Goal: Task Accomplishment & Management: Use online tool/utility

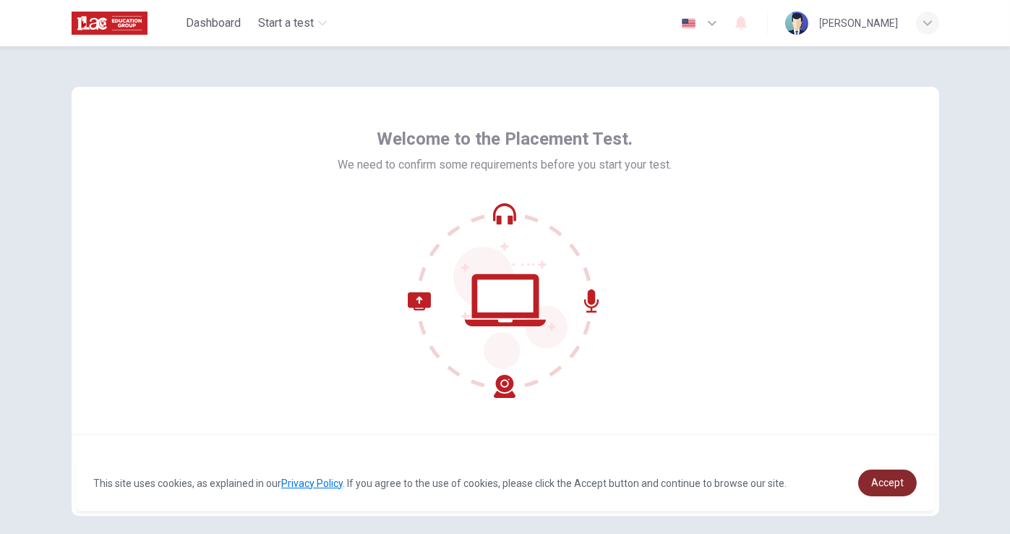
click at [904, 484] on link "Accept" at bounding box center [887, 482] width 59 height 27
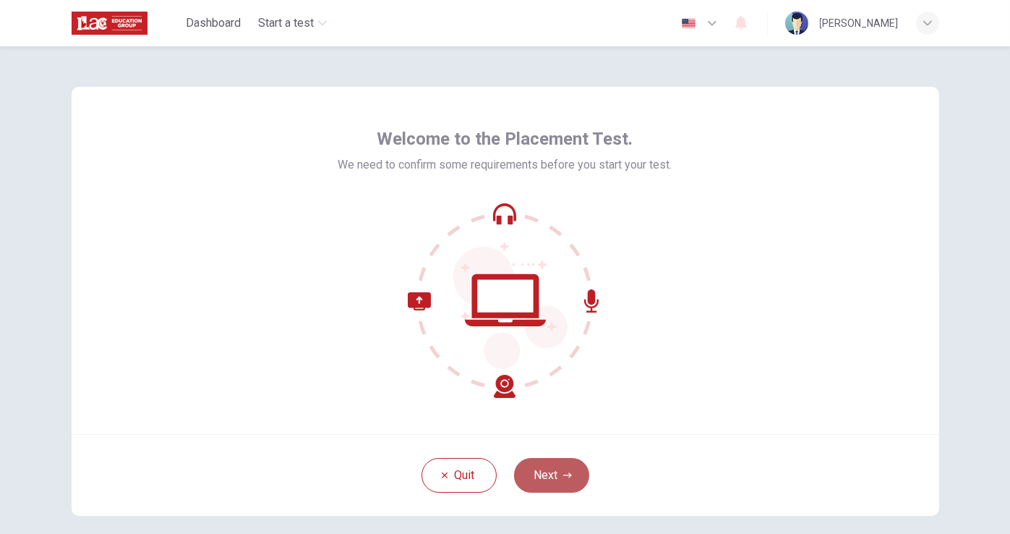
click at [549, 481] on button "Next" at bounding box center [551, 475] width 75 height 35
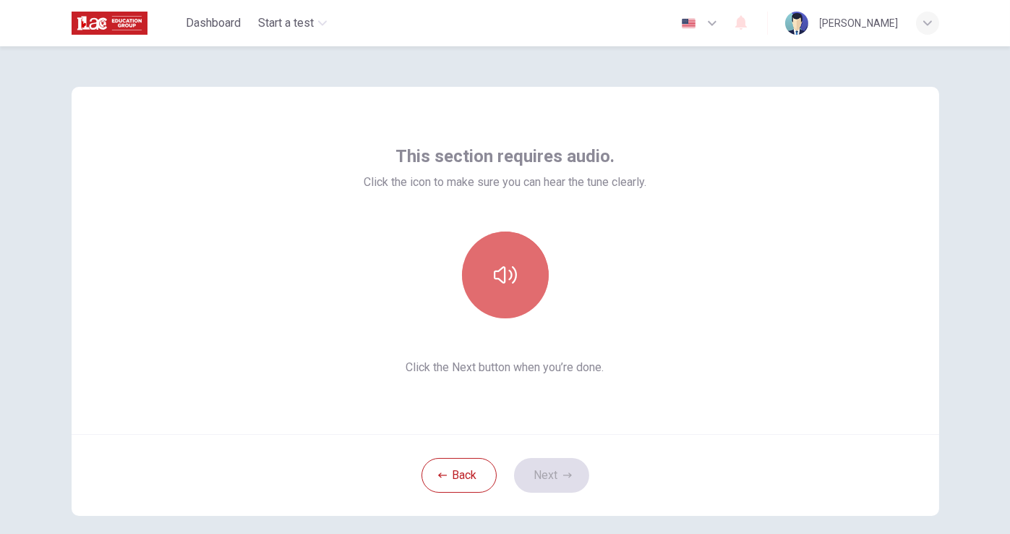
click at [499, 278] on icon "button" at bounding box center [505, 274] width 23 height 23
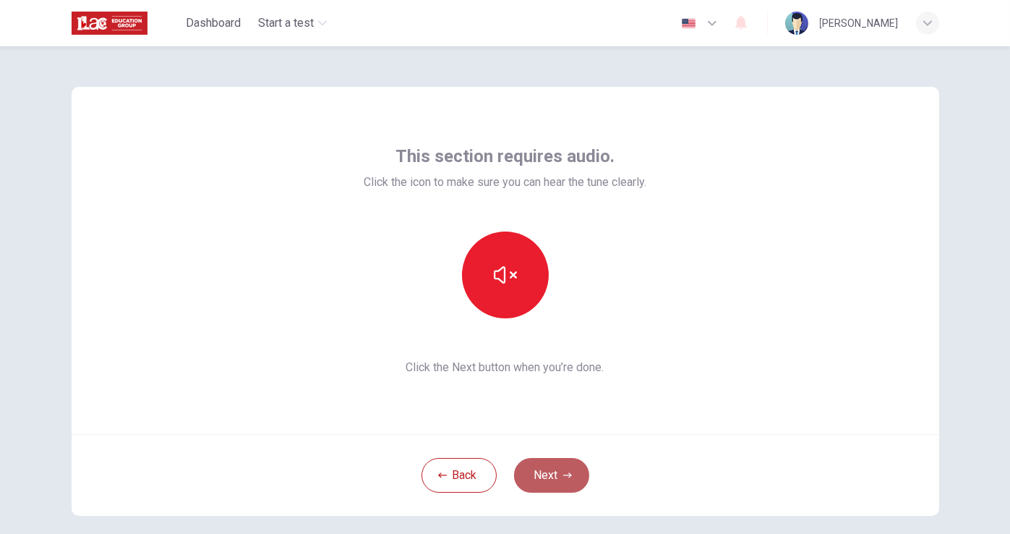
click at [546, 470] on button "Next" at bounding box center [551, 475] width 75 height 35
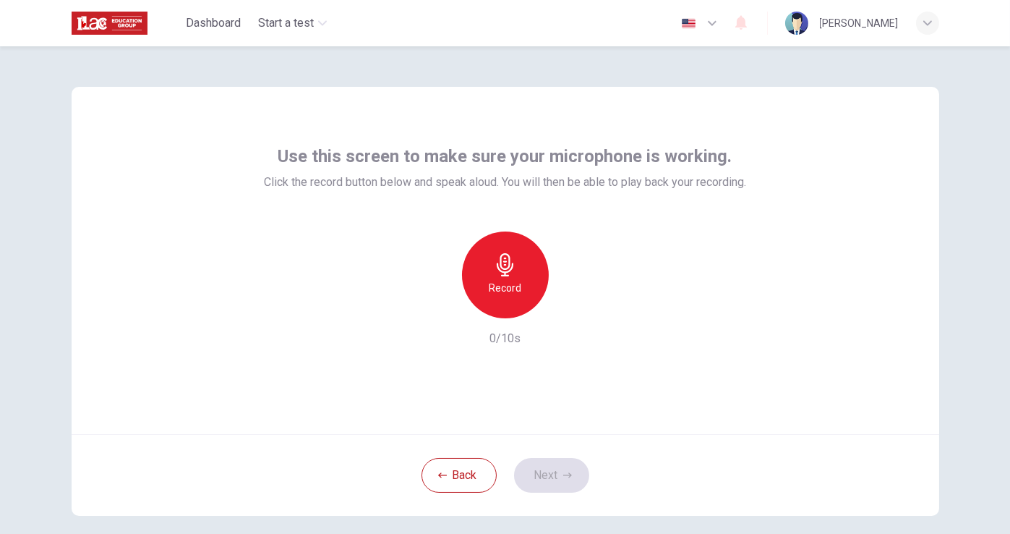
click at [505, 277] on div "Record" at bounding box center [505, 274] width 87 height 87
click at [504, 291] on h6 "Stop" at bounding box center [506, 287] width 22 height 17
click at [555, 479] on button "Next" at bounding box center [551, 475] width 75 height 35
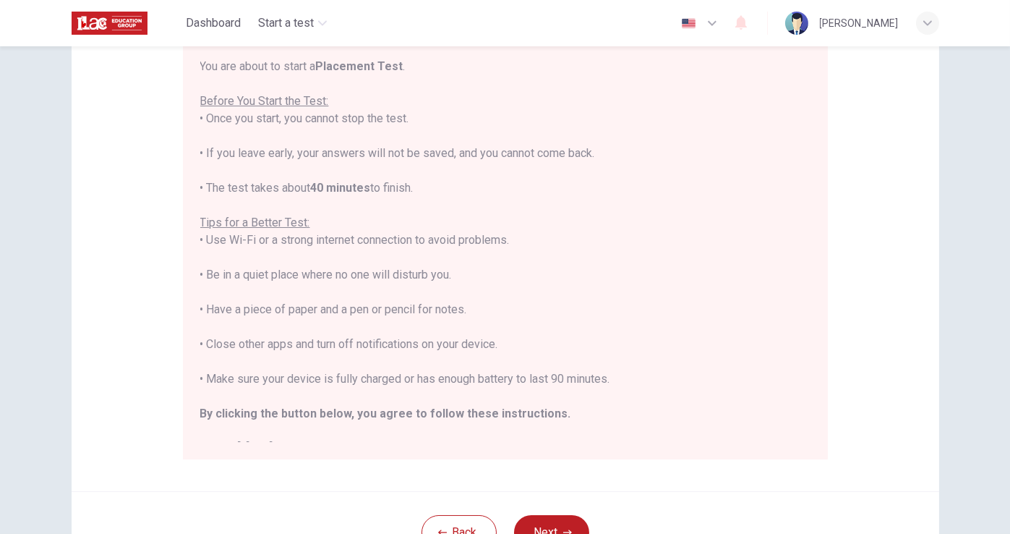
drag, startPoint x: 438, startPoint y: 352, endPoint x: 448, endPoint y: 353, distance: 9.4
drag, startPoint x: 448, startPoint y: 353, endPoint x: 749, endPoint y: 395, distance: 304.5
click at [749, 395] on div "You are about to start a Placement Test . Before You Start the Test: • Once you…" at bounding box center [505, 257] width 610 height 399
drag, startPoint x: 462, startPoint y: 343, endPoint x: 503, endPoint y: 346, distance: 41.3
click at [503, 346] on div "You are about to start a Placement Test . Before You Start the Test: • Once you…" at bounding box center [505, 257] width 610 height 399
